Goal: Task Accomplishment & Management: Use online tool/utility

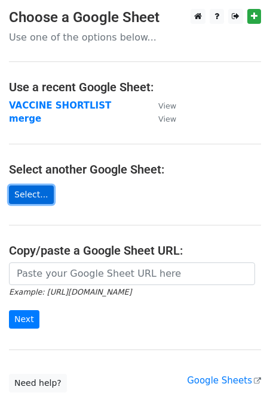
click at [44, 191] on link "Select..." at bounding box center [31, 194] width 45 height 18
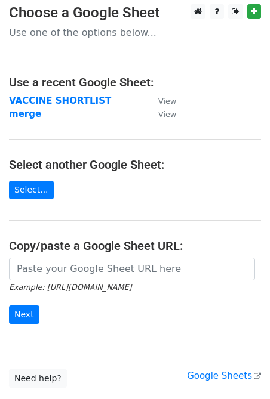
scroll to position [7, 0]
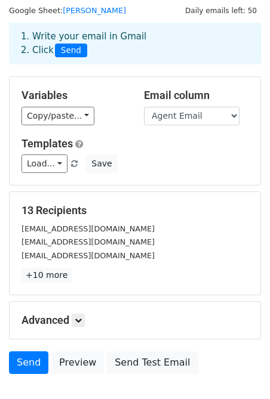
scroll to position [65, 0]
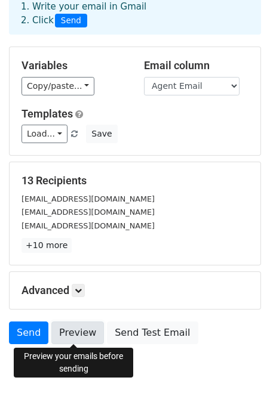
click at [76, 335] on link "Preview" at bounding box center [77, 332] width 52 height 23
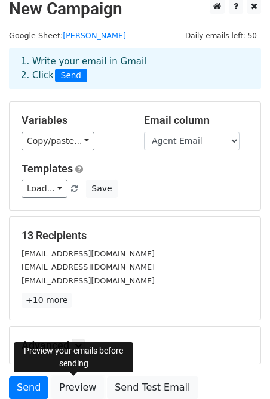
scroll to position [0, 0]
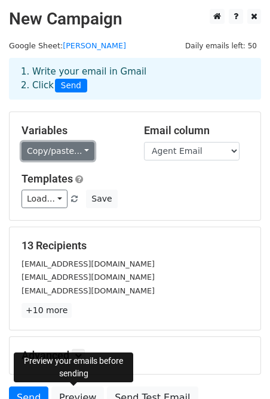
click at [73, 150] on link "Copy/paste..." at bounding box center [57, 151] width 73 height 18
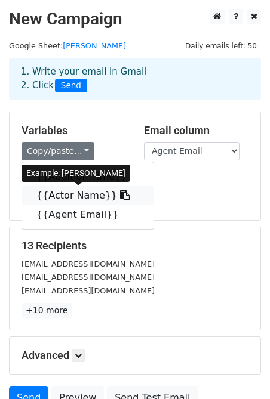
click at [120, 197] on icon at bounding box center [125, 195] width 10 height 10
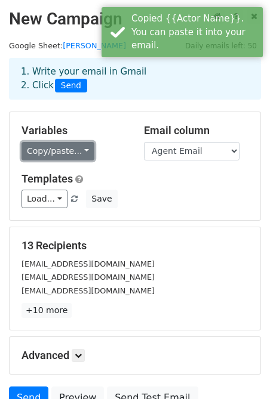
click at [73, 149] on link "Copy/paste..." at bounding box center [57, 151] width 73 height 18
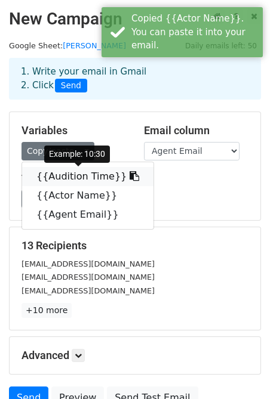
click at [78, 178] on link "{{Audition Time}}" at bounding box center [87, 176] width 131 height 19
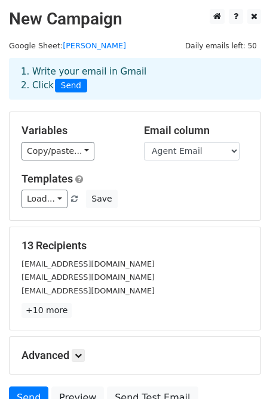
scroll to position [112, 0]
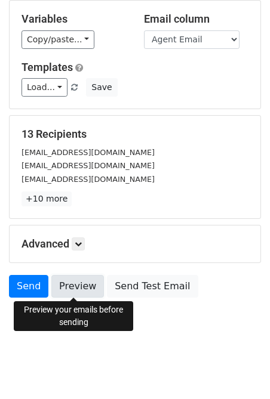
click at [81, 289] on link "Preview" at bounding box center [77, 286] width 52 height 23
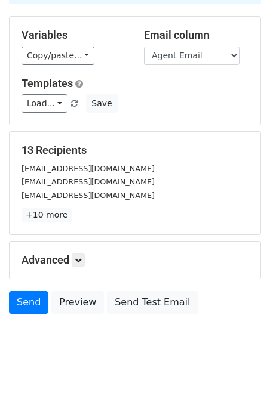
scroll to position [91, 0]
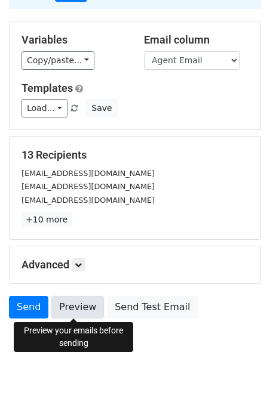
click at [62, 305] on link "Preview" at bounding box center [77, 307] width 52 height 23
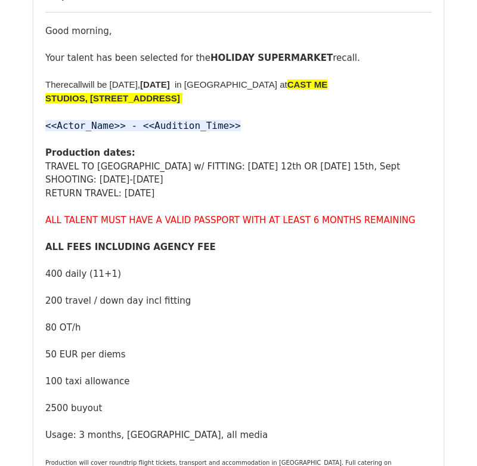
scroll to position [203, 0]
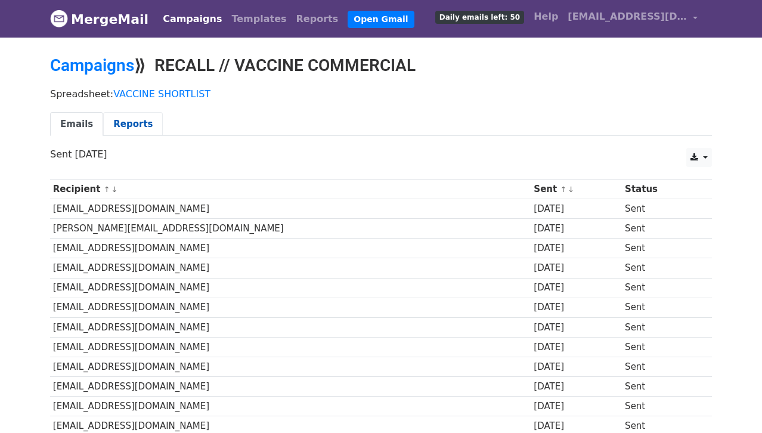
click at [132, 125] on link "Reports" at bounding box center [133, 124] width 60 height 24
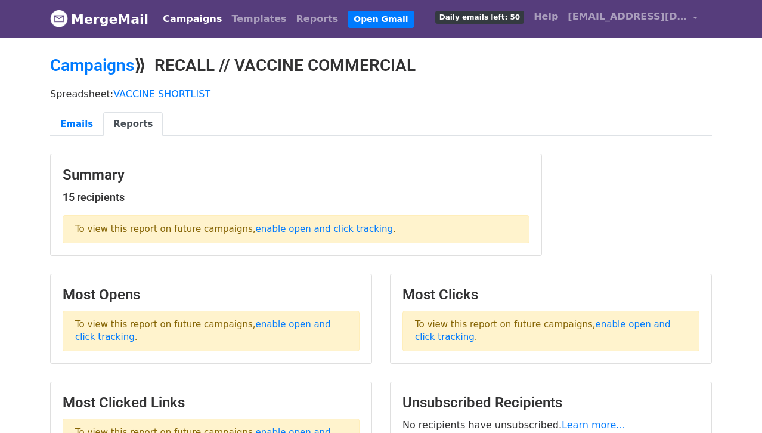
click at [85, 94] on p "Spreadsheet: VACCINE SHORTLIST" at bounding box center [381, 94] width 662 height 13
click at [242, 14] on link "Templates" at bounding box center [259, 19] width 64 height 24
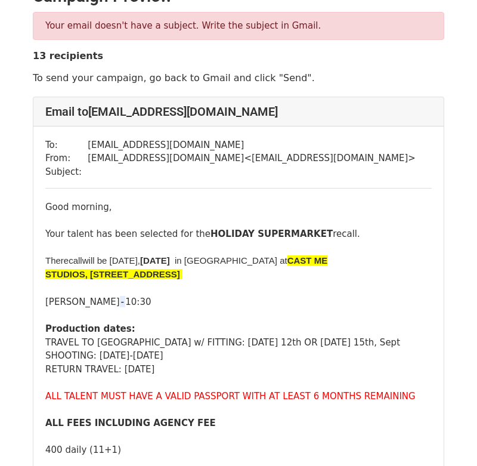
scroll to position [27, 0]
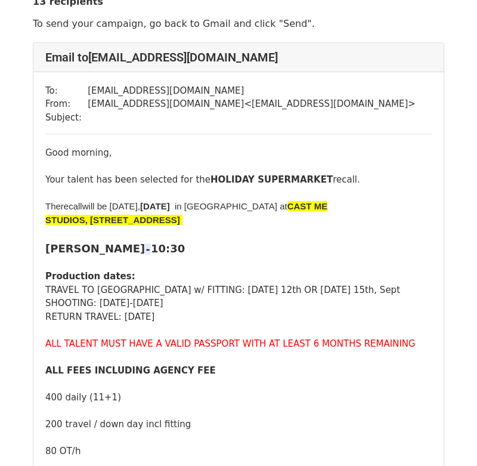
scroll to position [84, 0]
